Goal: Find contact information: Find contact information

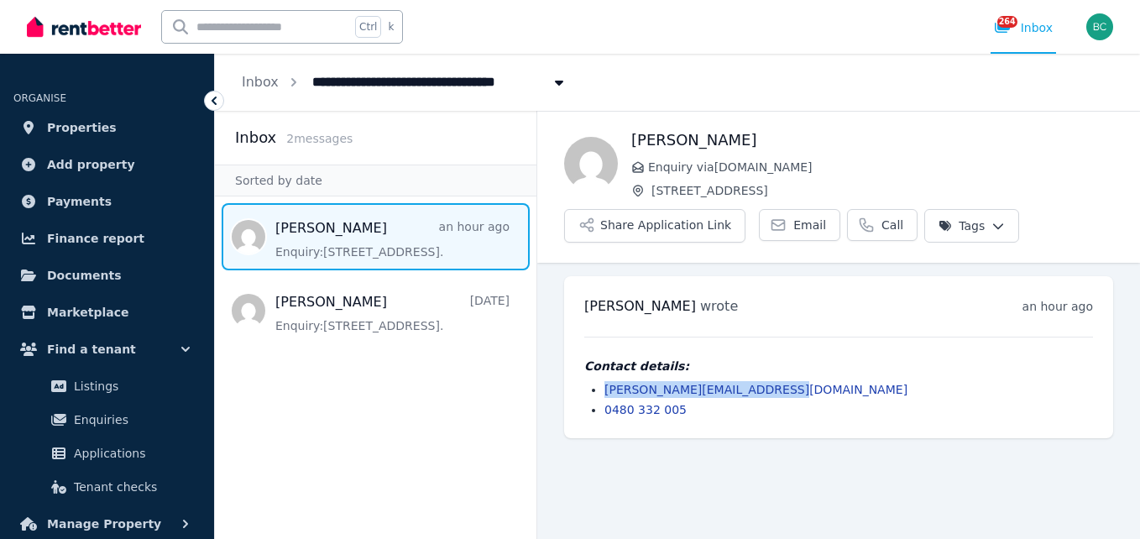
drag, startPoint x: 761, startPoint y: 386, endPoint x: 602, endPoint y: 390, distance: 158.7
click at [602, 390] on ul "[PERSON_NAME][EMAIL_ADDRESS][DOMAIN_NAME] 0480 332 005" at bounding box center [838, 399] width 509 height 37
copy link "[PERSON_NAME][EMAIL_ADDRESS][DOMAIN_NAME]"
drag, startPoint x: 793, startPoint y: 196, endPoint x: 652, endPoint y: 195, distance: 141.1
click at [652, 195] on span "[STREET_ADDRESS]" at bounding box center [883, 190] width 462 height 17
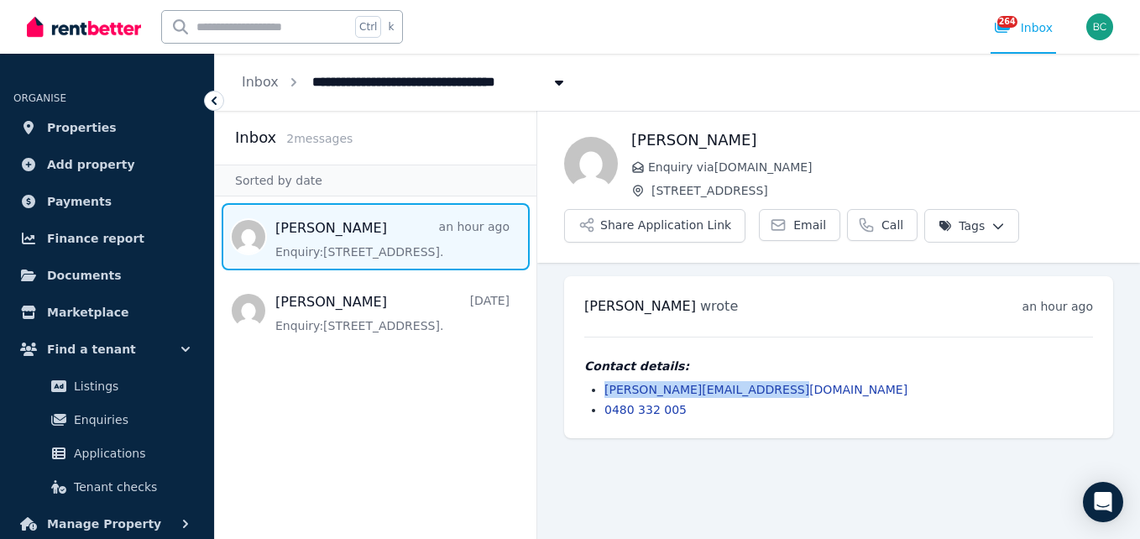
copy span "[STREET_ADDRESS]"
drag, startPoint x: 790, startPoint y: 393, endPoint x: 605, endPoint y: 395, distance: 184.7
click at [605, 395] on li "[PERSON_NAME][EMAIL_ADDRESS][DOMAIN_NAME]" at bounding box center [849, 389] width 489 height 17
copy link "[PERSON_NAME][EMAIL_ADDRESS][DOMAIN_NAME]"
